Goal: Task Accomplishment & Management: Manage account settings

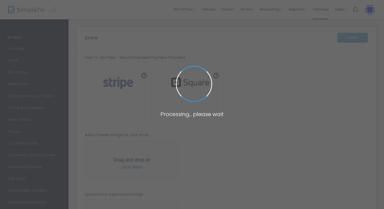
type input "[URL]"
radio input "true"
radio input "false"
radio input "true"
type input "LullBloom"
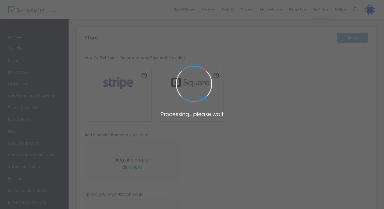
type input "4805650810"
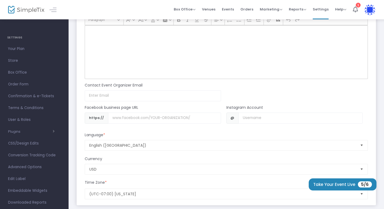
scroll to position [517, 0]
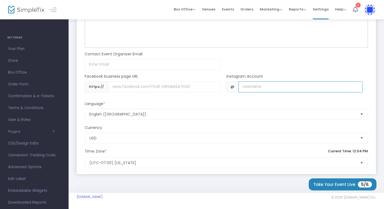
click at [264, 88] on input "Username" at bounding box center [301, 87] width 124 height 11
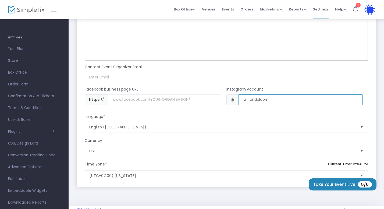
type input "lull_andbloom"
click at [169, 78] on input at bounding box center [153, 77] width 136 height 11
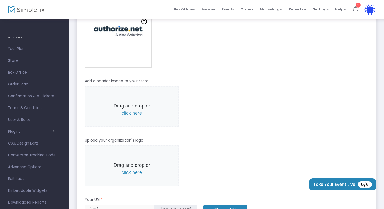
scroll to position [0, 0]
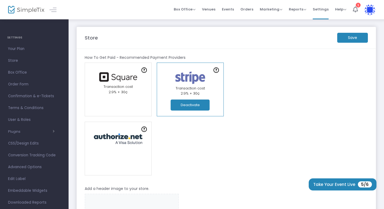
type input "[EMAIL_ADDRESS][DOMAIN_NAME]"
click at [355, 39] on m-button "Save" at bounding box center [353, 38] width 31 height 10
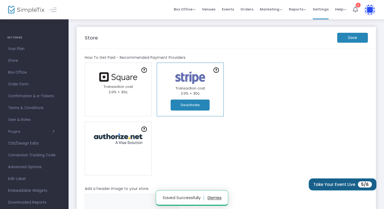
click at [347, 185] on button "Take Your Event Live 5/6" at bounding box center [343, 185] width 68 height 12
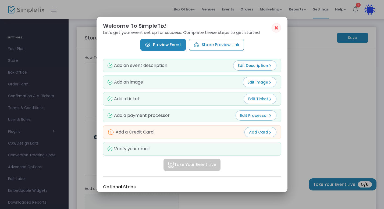
click at [262, 132] on span "Add Card" at bounding box center [260, 132] width 23 height 5
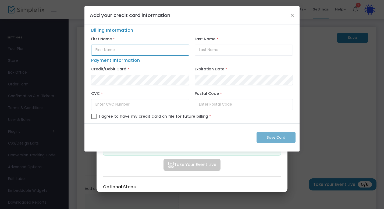
click at [148, 50] on input "text" at bounding box center [140, 50] width 98 height 11
type input "4"
type input "patrycja"
type input "[PERSON_NAME]"
